Goal: Task Accomplishment & Management: Complete application form

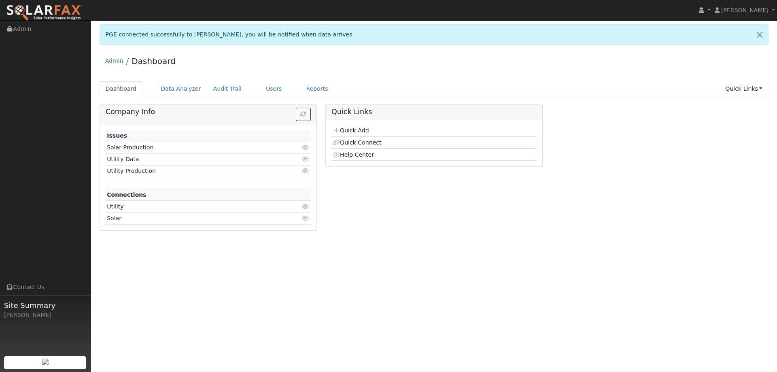
click at [349, 133] on link "Quick Add" at bounding box center [351, 130] width 36 height 6
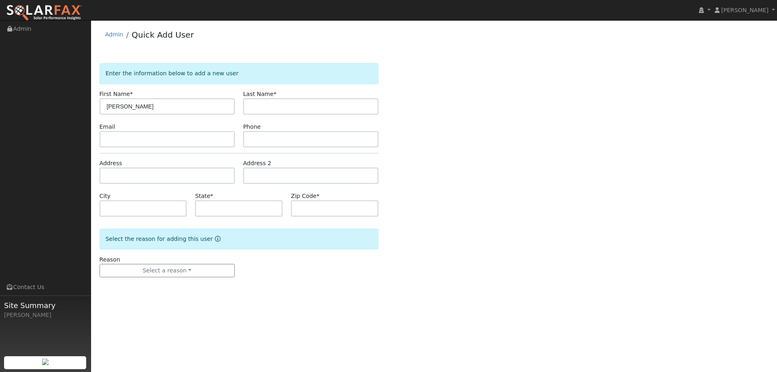
type input "Leo"
type input "Change"
paste input "leo@changstein.com"
type input "leo@changstein.com"
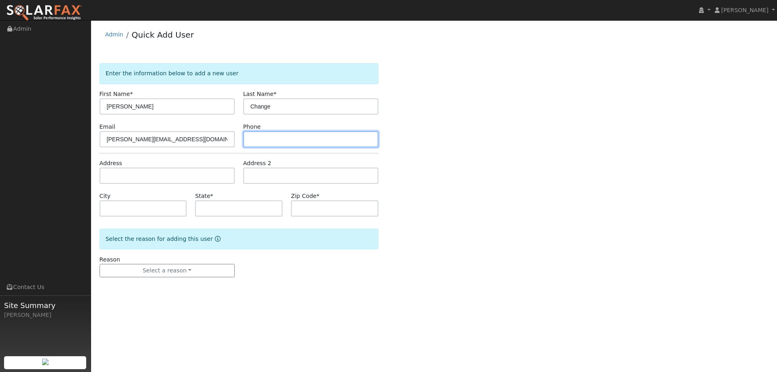
click at [259, 145] on input "text" at bounding box center [310, 139] width 135 height 16
paste input "(404) 913-3009"
type input "(404) 913-3009"
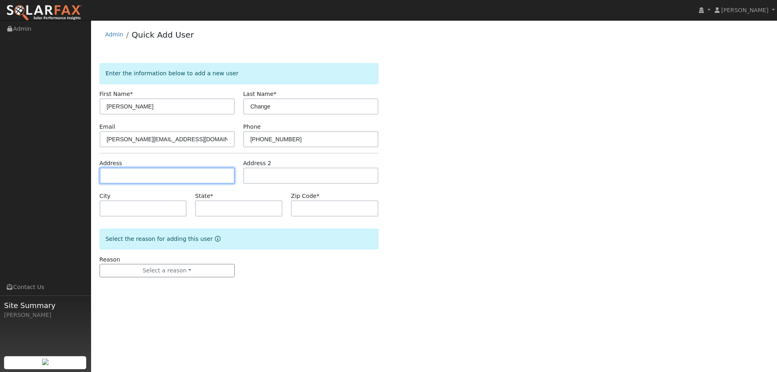
click at [219, 176] on input "text" at bounding box center [167, 176] width 135 height 16
paste input "2674 Saint Giles Lane"
type input "2674 Saint Giles Lane"
type input "Mountain View"
type input "CA"
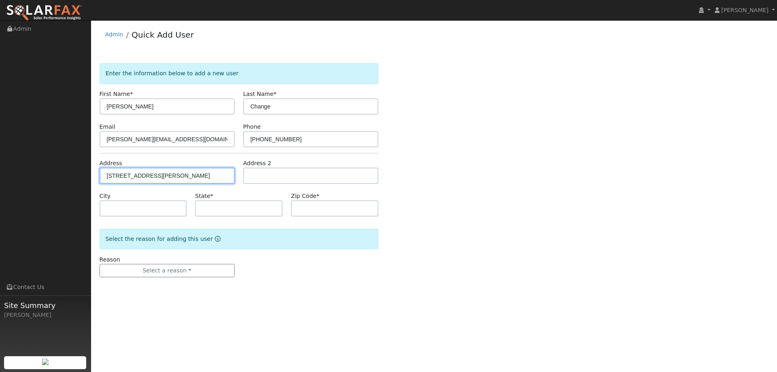
type input "94040"
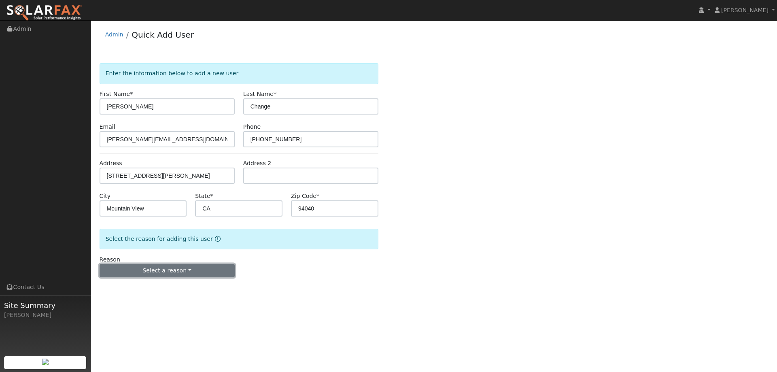
click at [203, 267] on button "Select a reason" at bounding box center [167, 271] width 135 height 14
click at [149, 291] on link "New lead" at bounding box center [144, 287] width 89 height 11
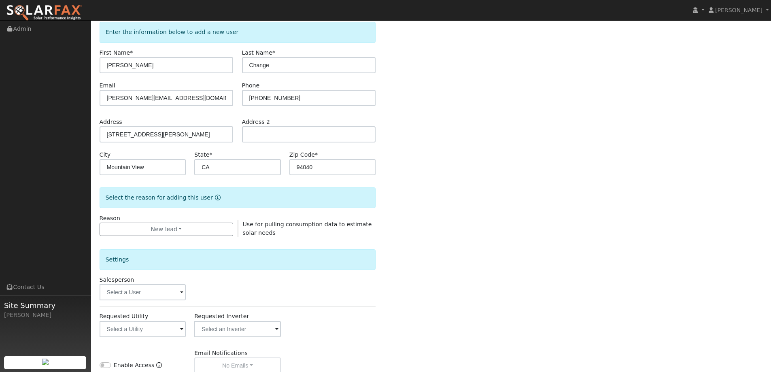
scroll to position [81, 0]
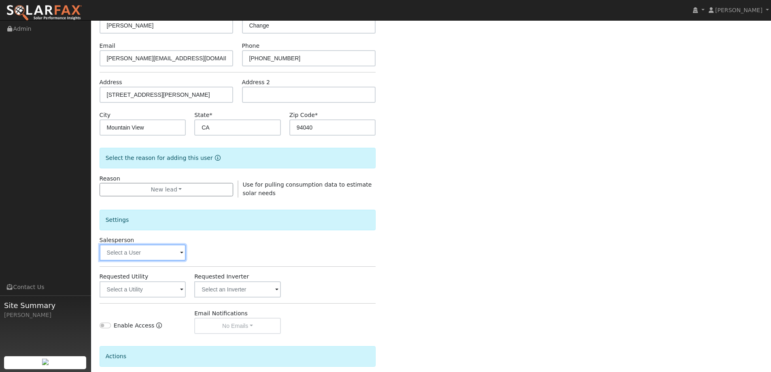
click at [165, 259] on input "text" at bounding box center [143, 253] width 87 height 16
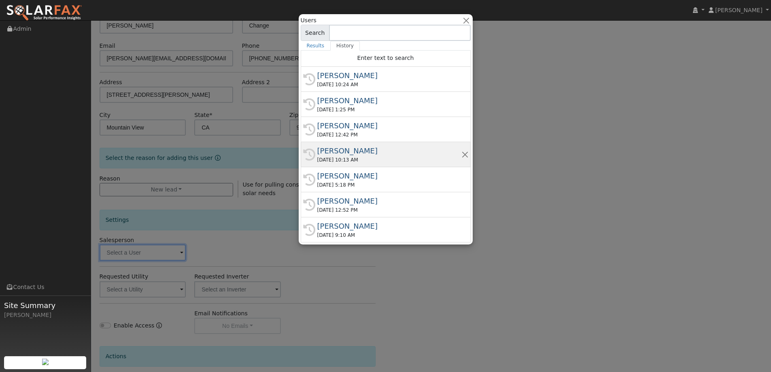
click at [357, 161] on div "08/26/2025 10:13 AM" at bounding box center [389, 159] width 144 height 7
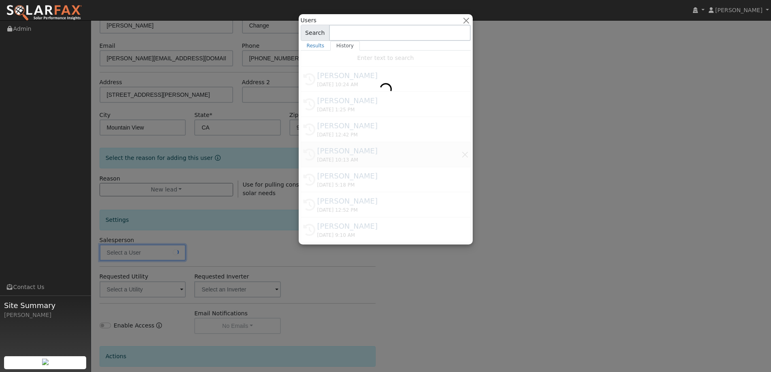
type input "Kelsey Commerford"
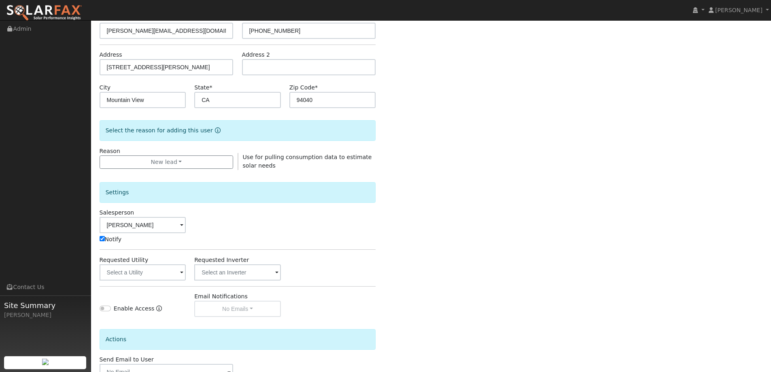
scroll to position [121, 0]
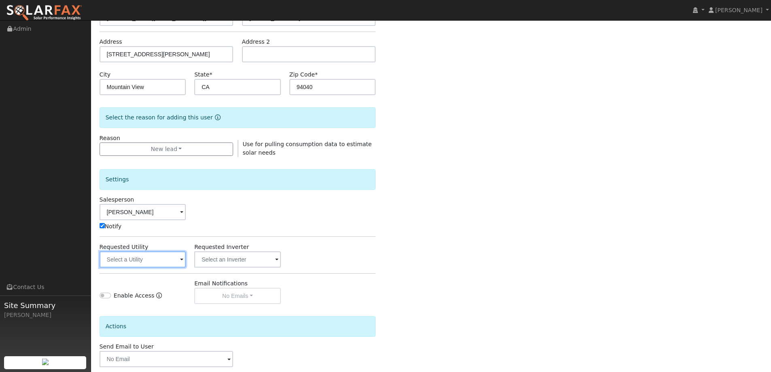
click at [173, 261] on input "text" at bounding box center [143, 259] width 87 height 16
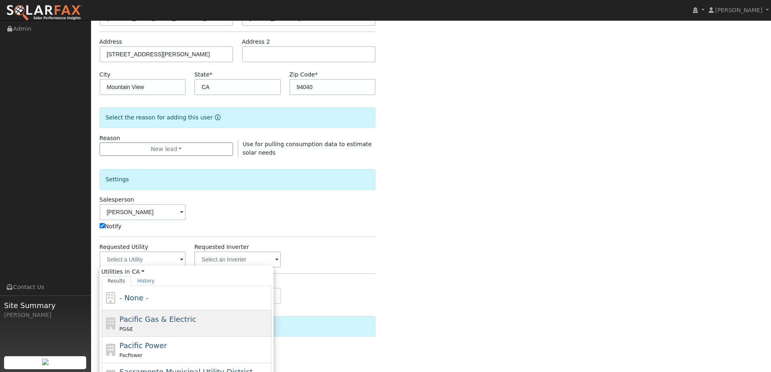
click at [176, 317] on span "Pacific Gas & Electric" at bounding box center [157, 319] width 77 height 9
type input "Pacific Gas & Electric"
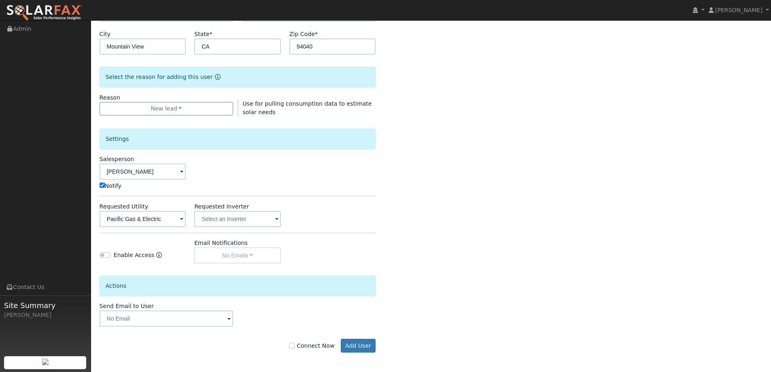
scroll to position [163, 0]
click at [295, 346] on input "Connect Now" at bounding box center [292, 345] width 6 height 6
checkbox input "true"
click at [358, 341] on button "Add User" at bounding box center [358, 345] width 35 height 14
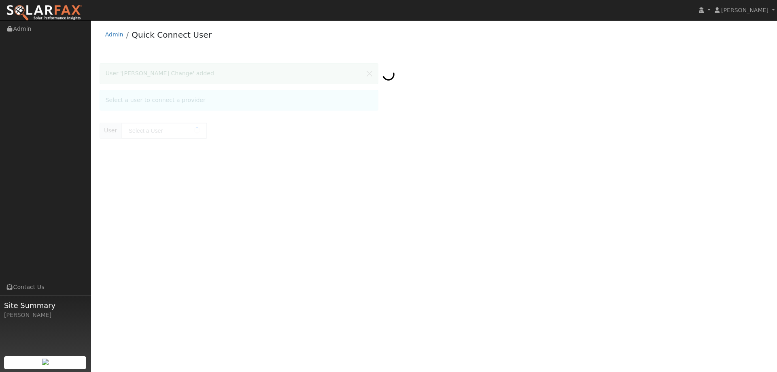
type input "[PERSON_NAME] Change"
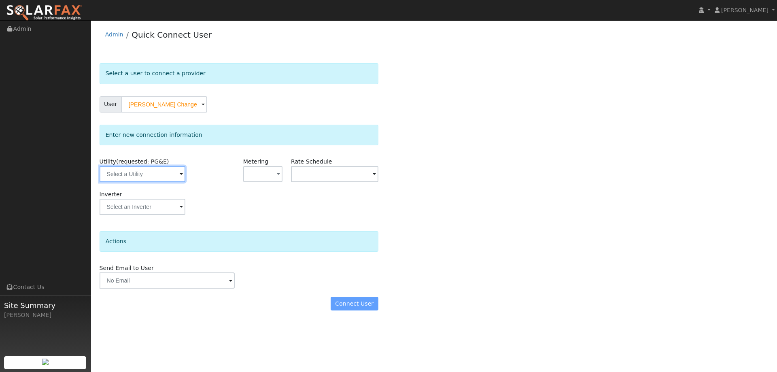
click at [177, 171] on input "text" at bounding box center [143, 174] width 86 height 16
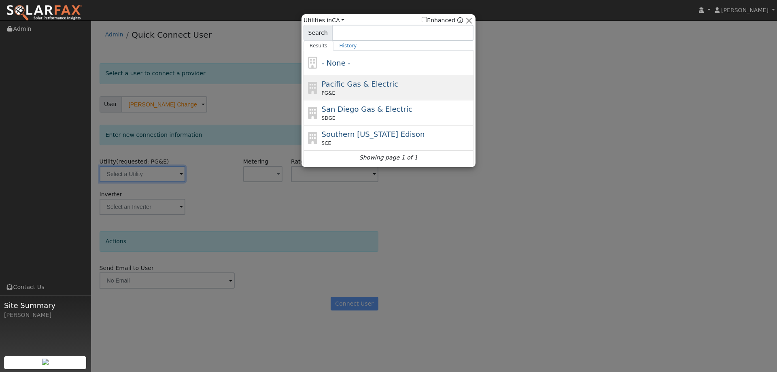
click at [412, 92] on div "PG&E" at bounding box center [397, 92] width 150 height 7
type input "PG&E"
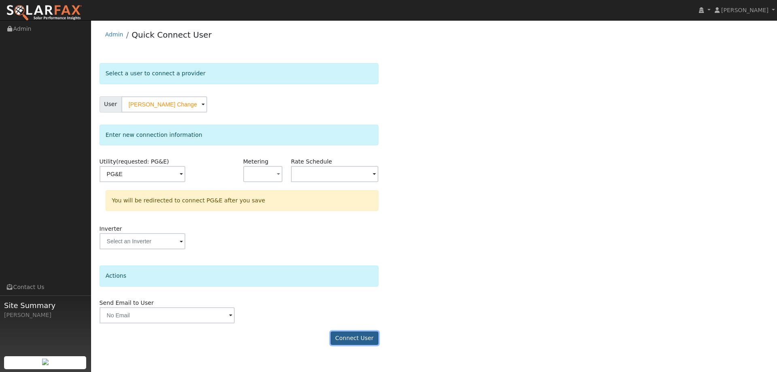
click at [371, 337] on button "Connect User" at bounding box center [355, 339] width 48 height 14
